Goal: Transaction & Acquisition: Book appointment/travel/reservation

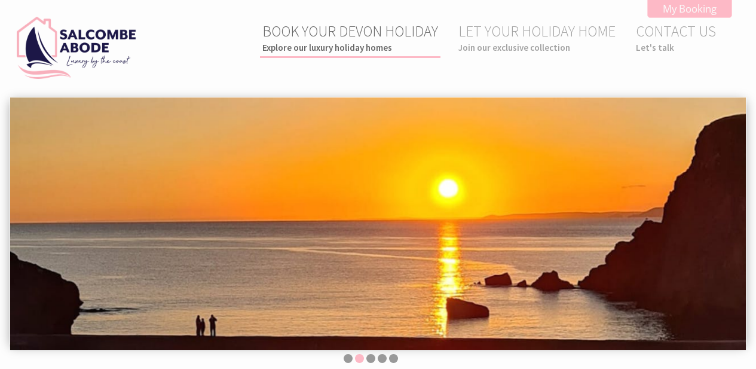
click at [360, 30] on link "BOOK YOUR DEVON HOLIDAY Explore our luxury holiday homes" at bounding box center [350, 38] width 176 height 32
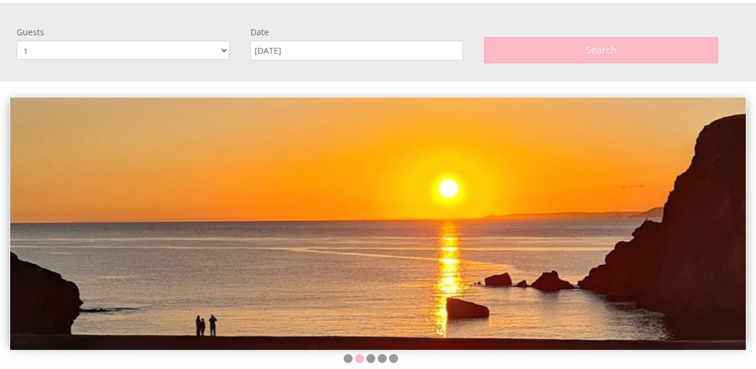
scroll to position [96, 0]
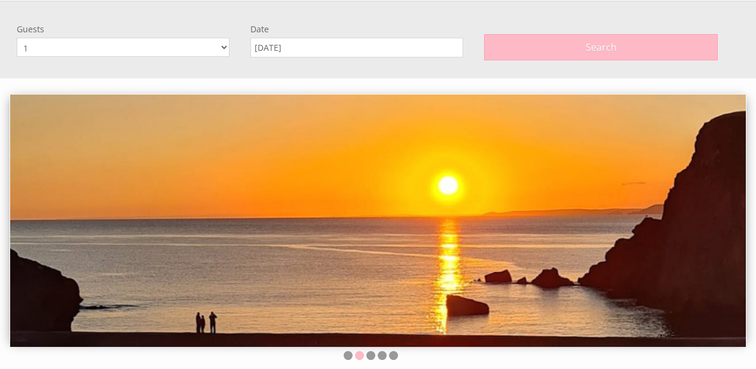
select select "6"
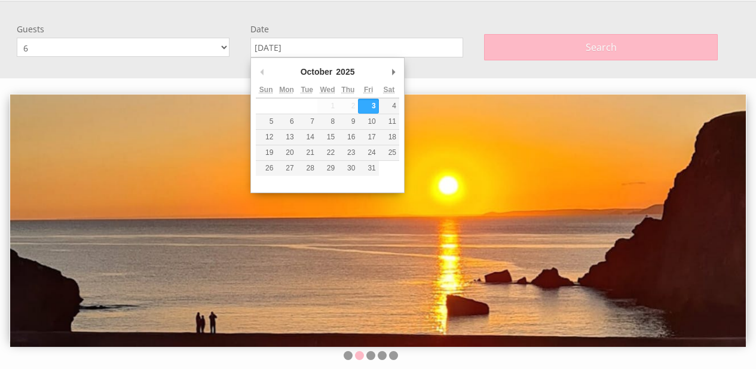
click at [317, 48] on input "[DATE]" at bounding box center [356, 48] width 213 height 20
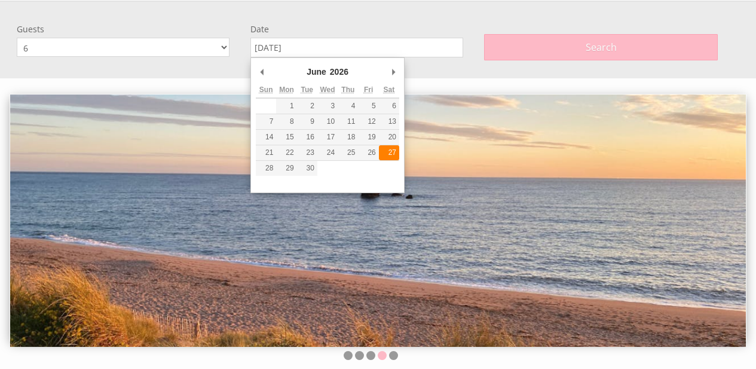
type input "[DATE]"
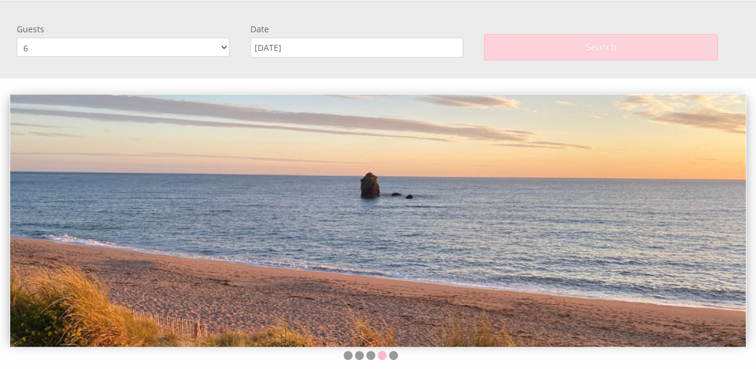
click at [585, 48] on button "Search" at bounding box center [601, 47] width 234 height 26
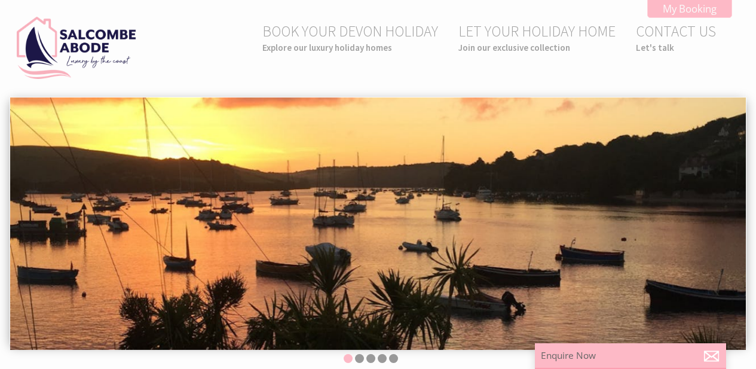
scroll to position [0, 0]
click at [358, 47] on small "Explore our luxury holiday homes" at bounding box center [350, 47] width 176 height 11
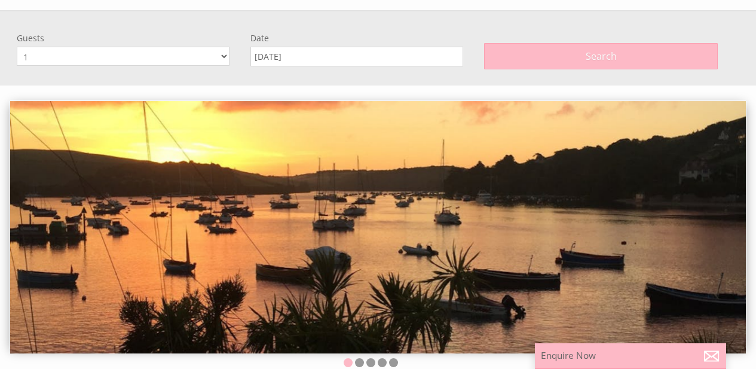
scroll to position [96, 0]
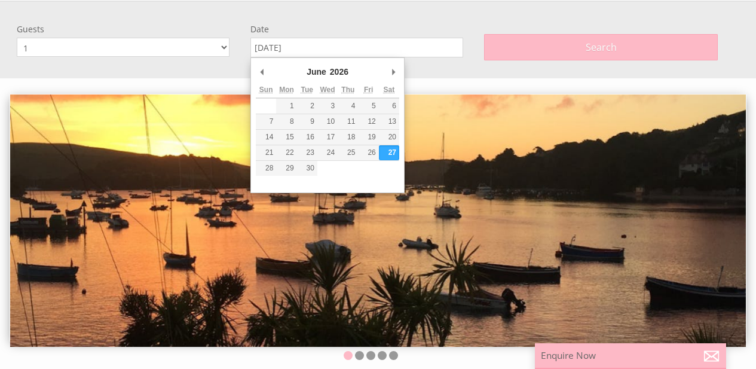
click at [314, 48] on input "[DATE]" at bounding box center [356, 48] width 213 height 20
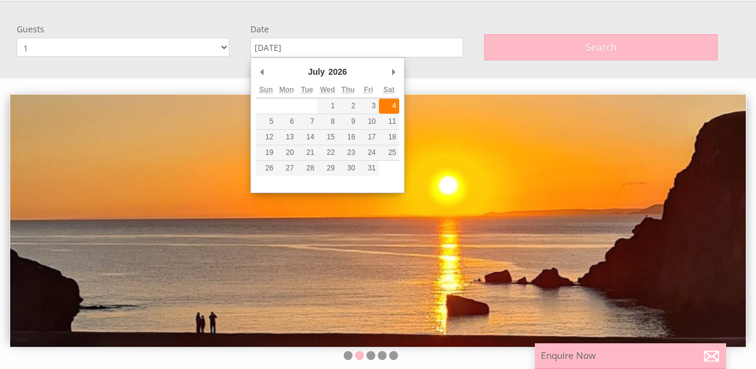
type input "[DATE]"
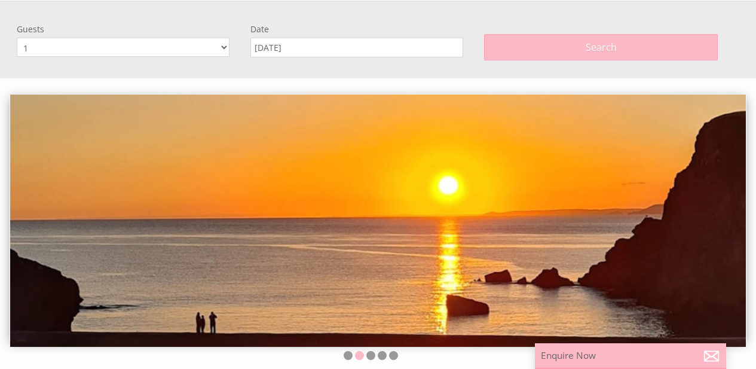
select select "6"
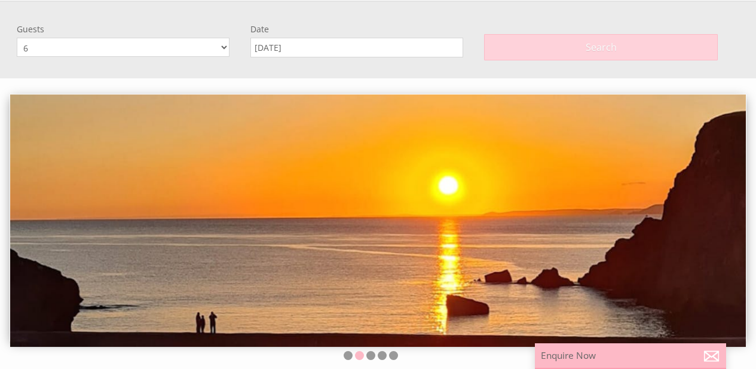
click at [570, 46] on button "Search" at bounding box center [601, 47] width 234 height 26
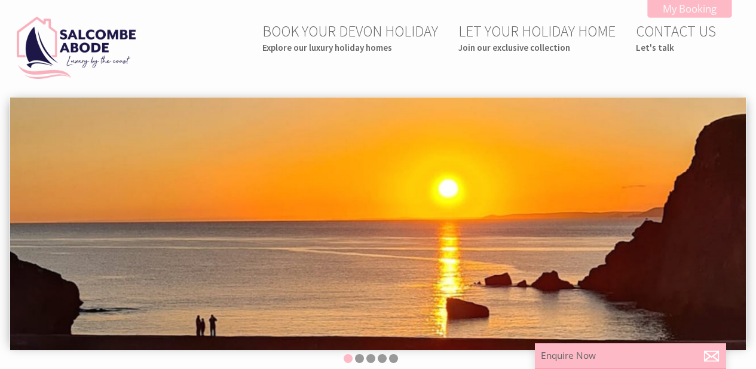
scroll to position [0, 0]
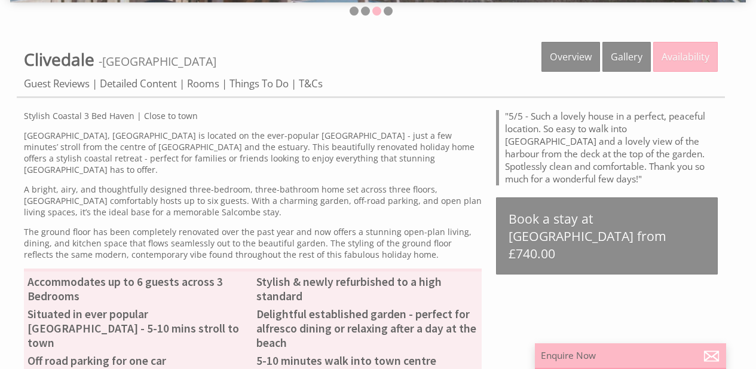
scroll to position [347, 0]
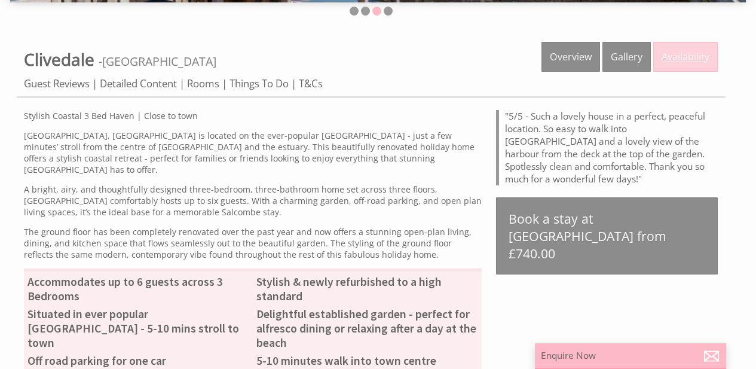
click at [692, 59] on link "Availability" at bounding box center [685, 57] width 65 height 30
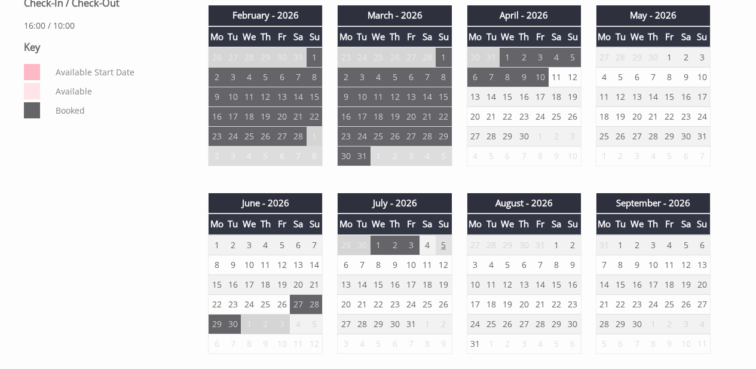
scroll to position [644, 0]
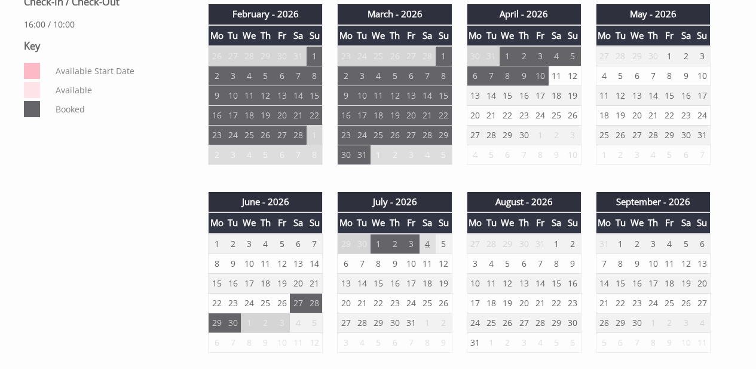
click at [426, 246] on td "4" at bounding box center [428, 244] width 16 height 20
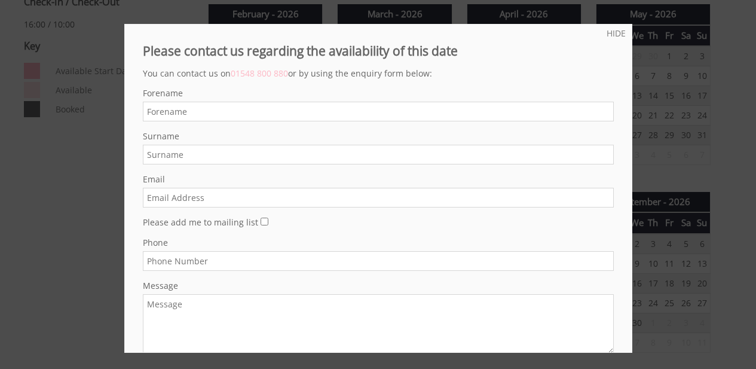
click at [701, 256] on div at bounding box center [378, 184] width 756 height 369
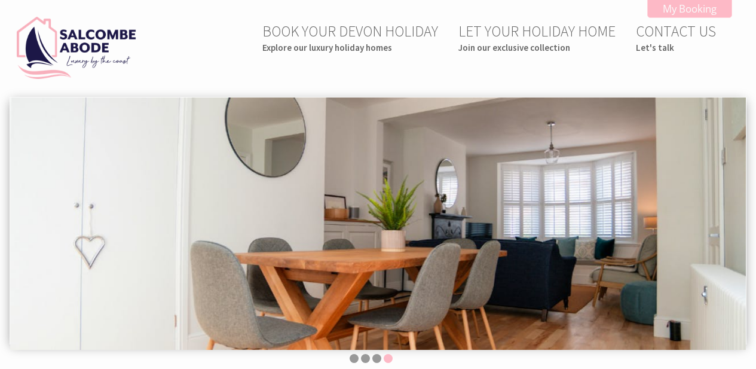
scroll to position [0, 0]
